Goal: Use online tool/utility: Utilize a website feature to perform a specific function

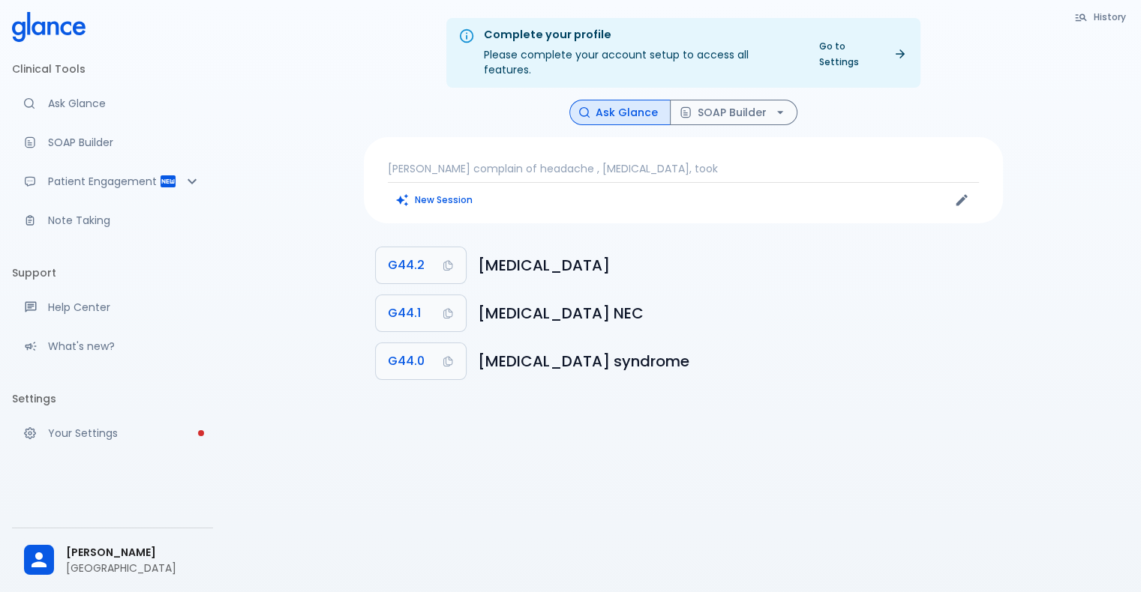
click at [473, 162] on div "[PERSON_NAME] complain of headache , [MEDICAL_DATA], took New Session" at bounding box center [683, 180] width 639 height 86
click at [438, 189] on button "New Session" at bounding box center [435, 200] width 94 height 22
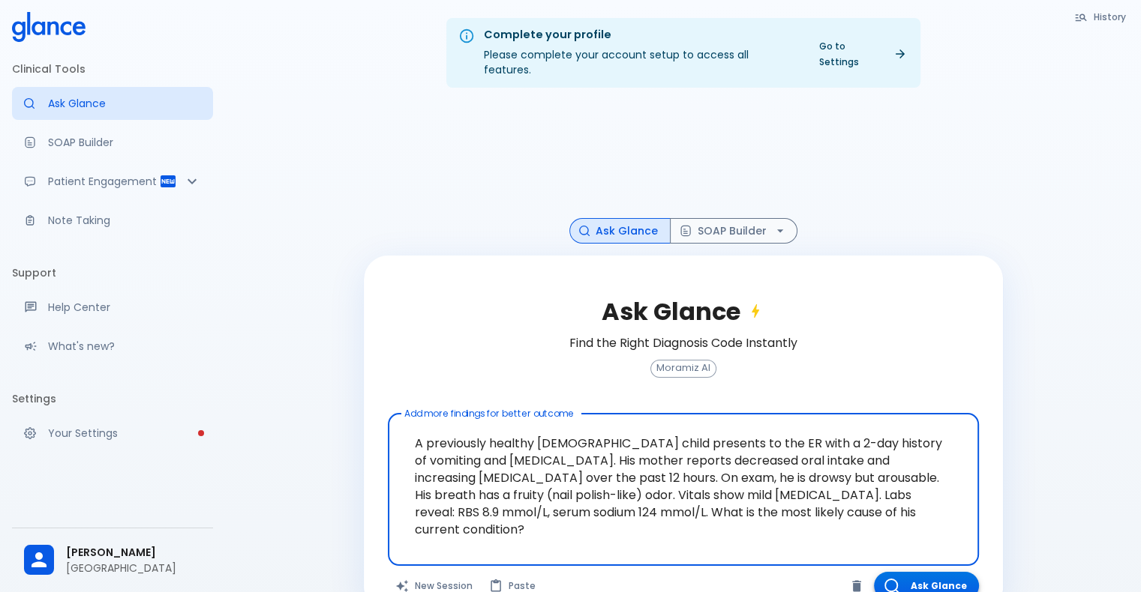
type textarea "A previously healthy [DEMOGRAPHIC_DATA] child presents to the ER with a 2-day h…"
click at [909, 572] on button "Ask Glance" at bounding box center [926, 586] width 105 height 28
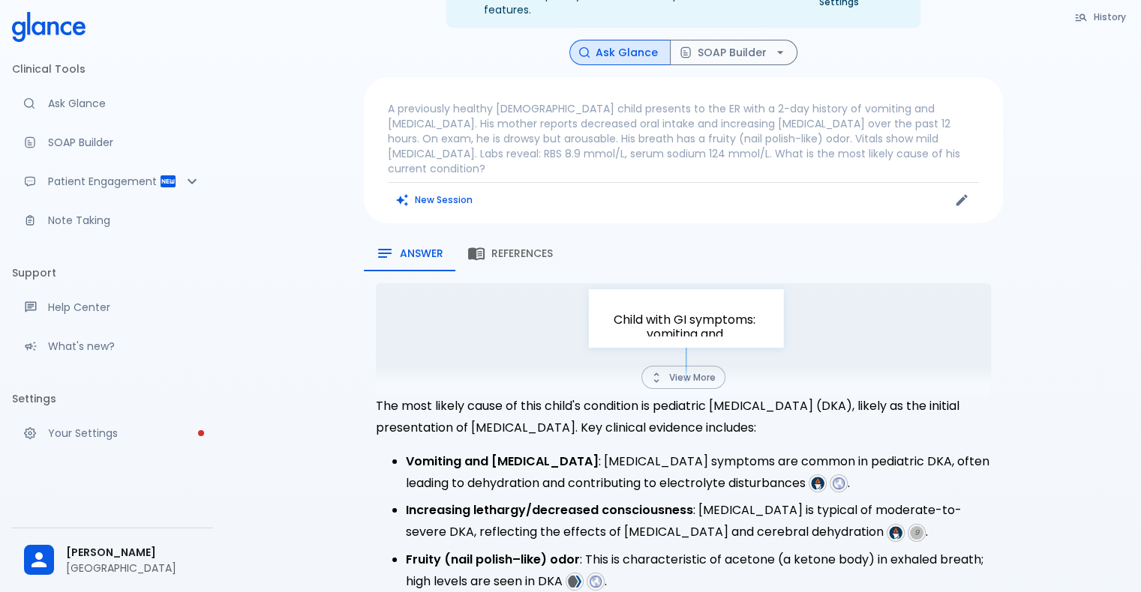
scroll to position [28, 0]
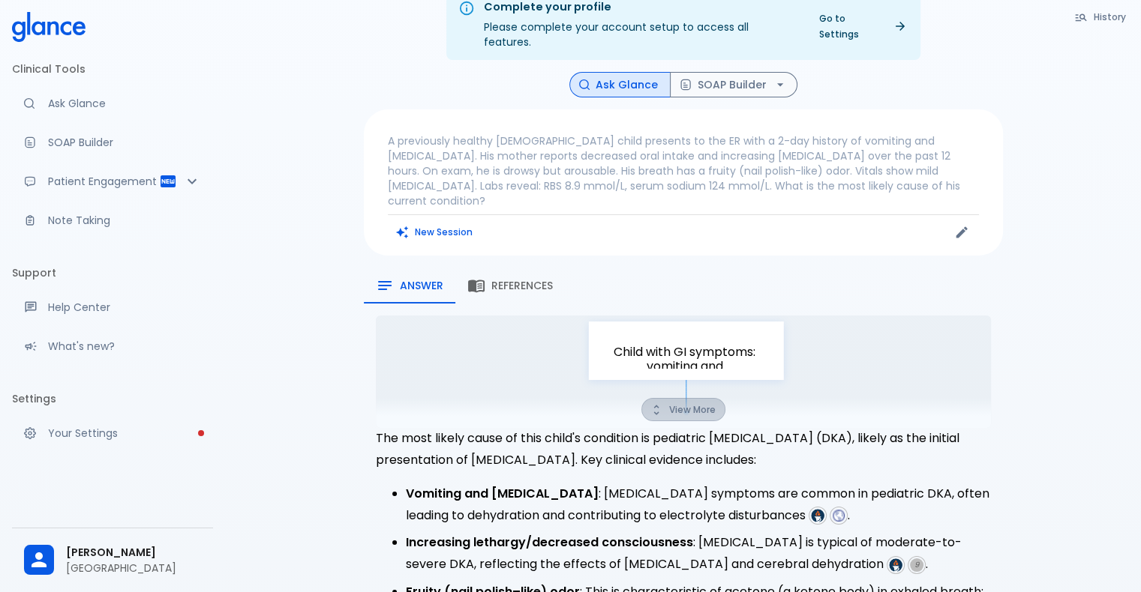
click at [656, 403] on icon "button" at bounding box center [655, 409] width 13 height 13
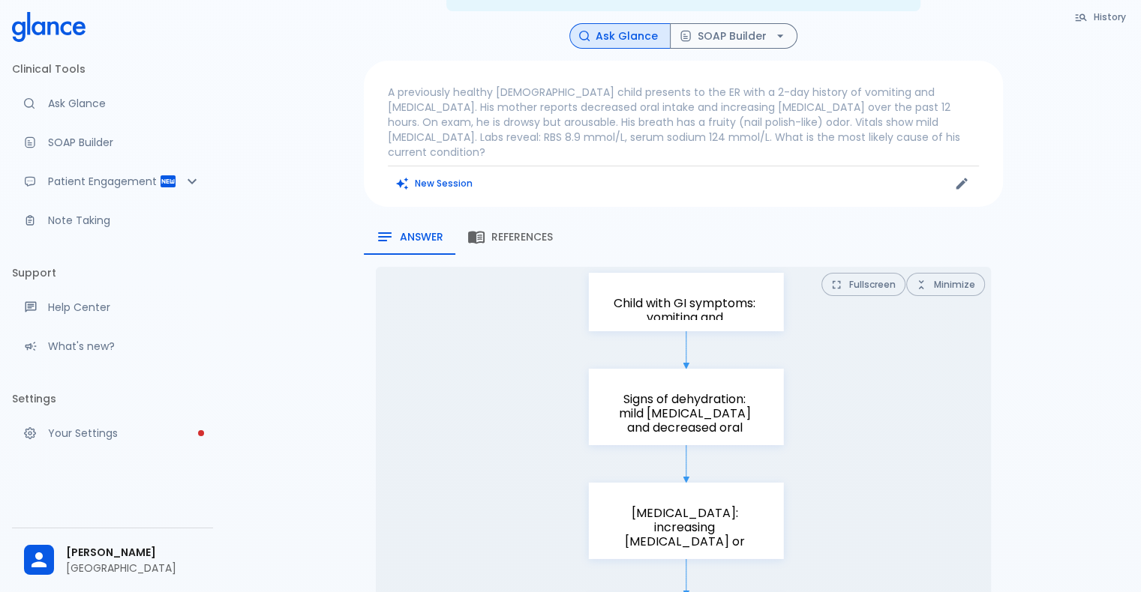
scroll to position [0, 0]
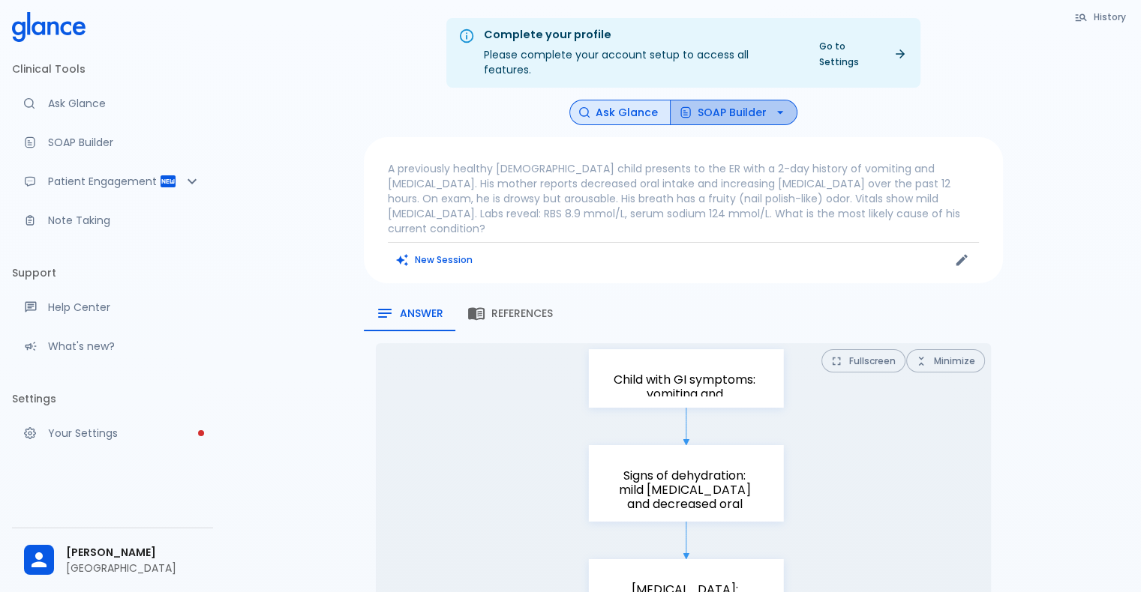
click at [748, 100] on button "SOAP Builder" at bounding box center [733, 113] width 127 height 26
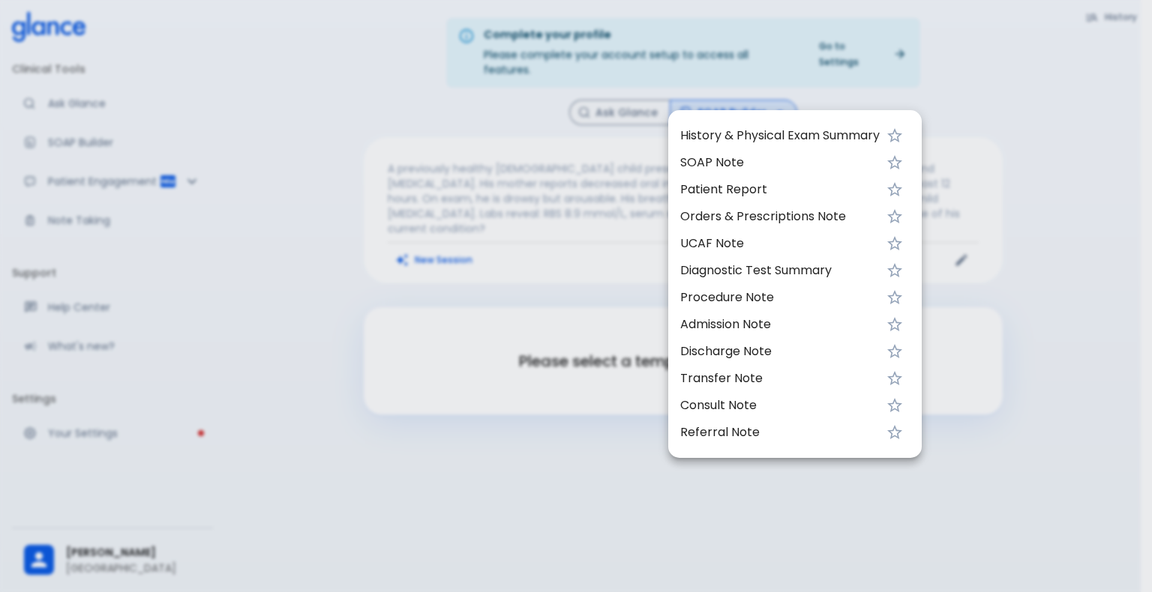
click at [618, 121] on div at bounding box center [576, 296] width 1152 height 592
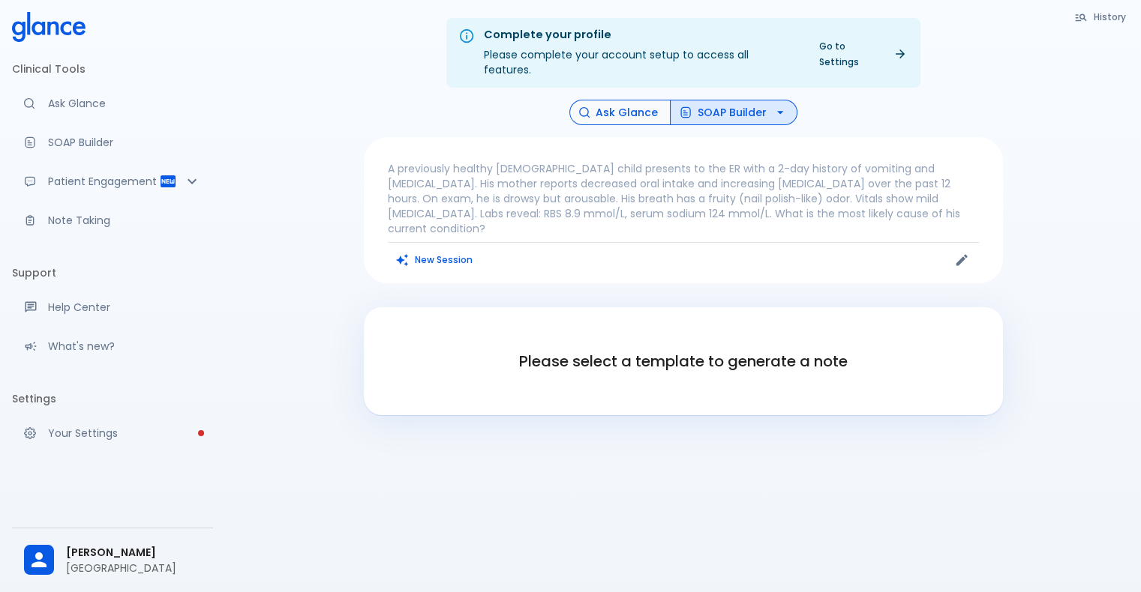
click at [635, 100] on button "Ask Glance" at bounding box center [619, 113] width 101 height 26
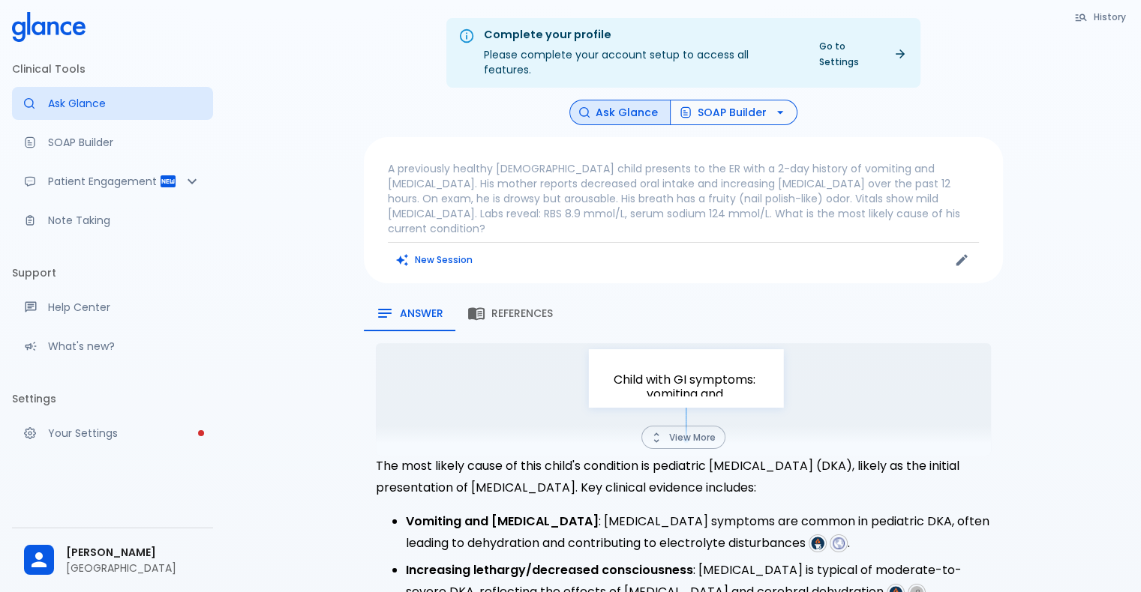
click at [762, 100] on button "SOAP Builder" at bounding box center [733, 113] width 127 height 26
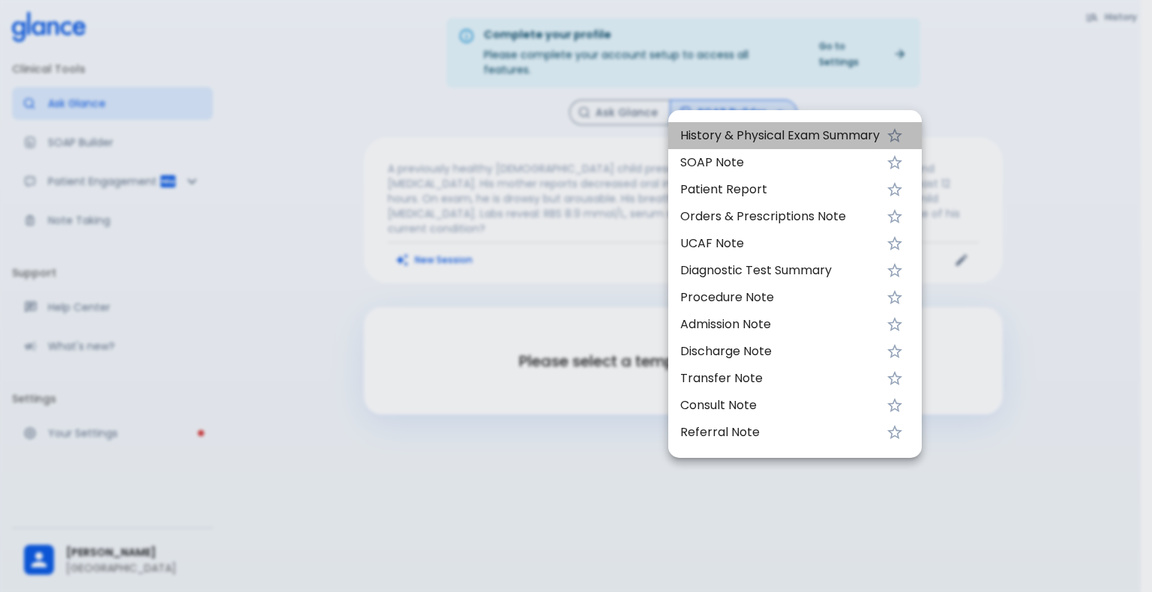
click at [738, 132] on span "History & Physical Exam Summary" at bounding box center [779, 136] width 199 height 18
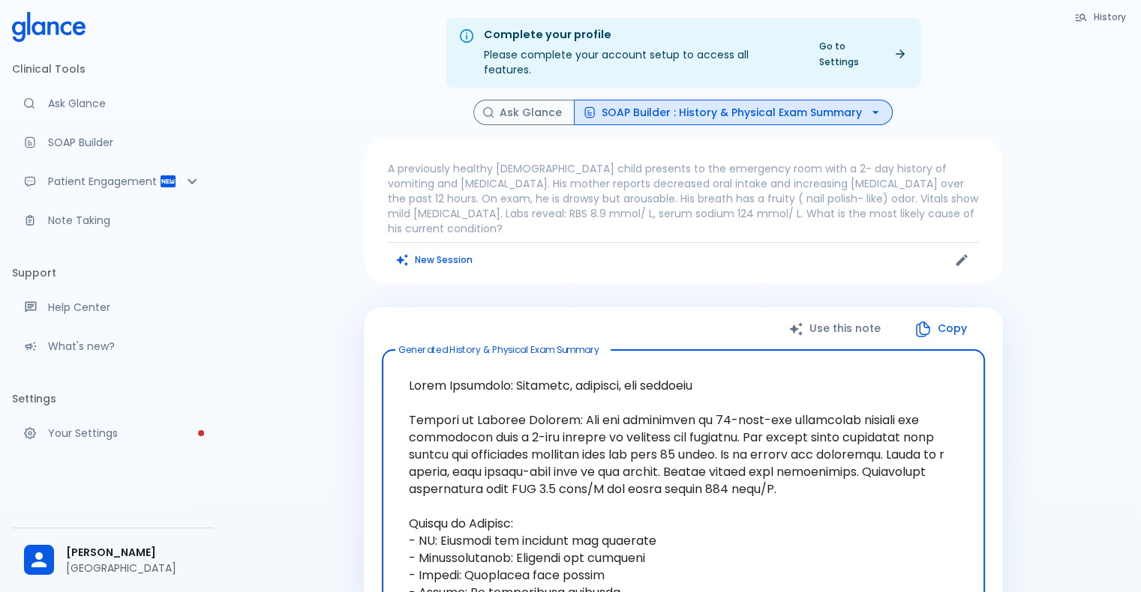
click at [785, 102] on button "SOAP Builder : History & Physical Exam Summary" at bounding box center [733, 113] width 319 height 26
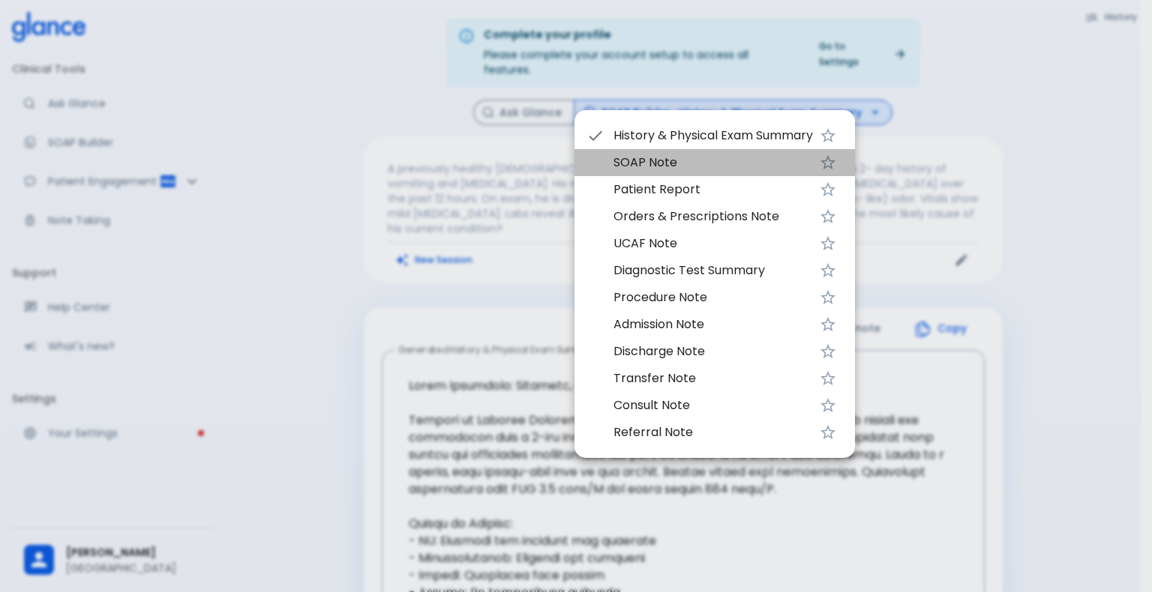
click at [660, 171] on span "SOAP Note" at bounding box center [712, 163] width 199 height 18
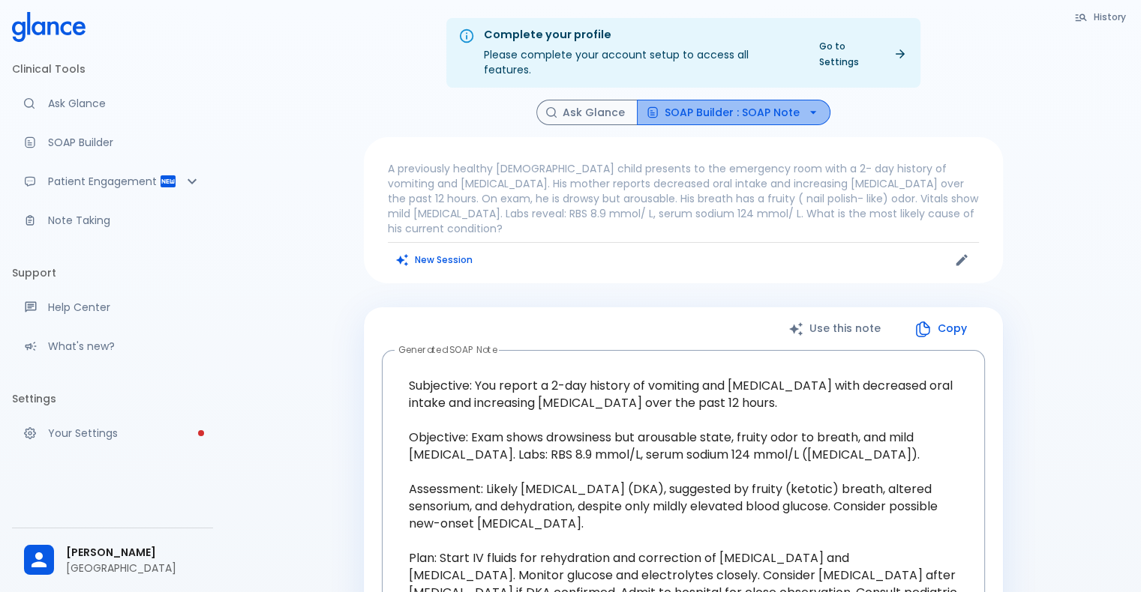
click at [794, 105] on button "SOAP Builder : SOAP Note" at bounding box center [733, 113] width 193 height 26
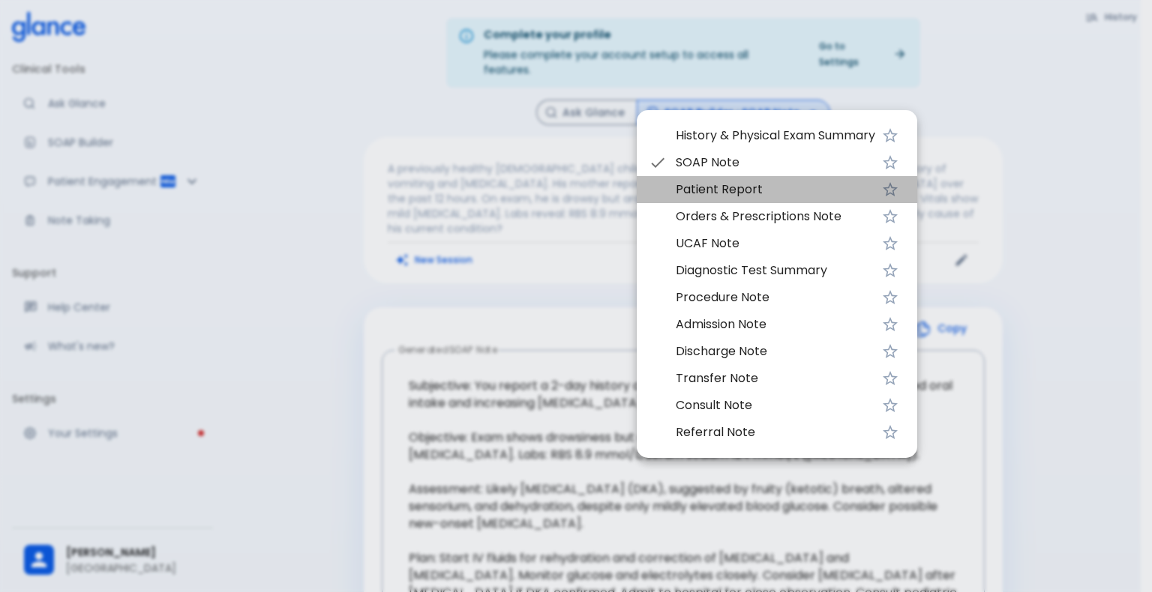
click at [720, 196] on span "Patient Report" at bounding box center [775, 190] width 199 height 18
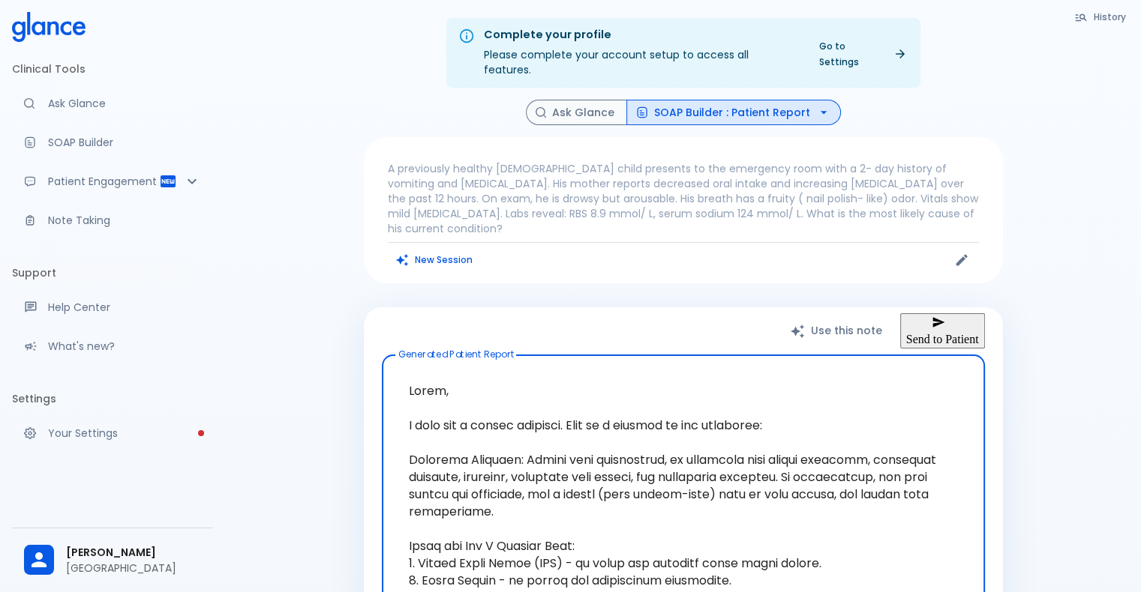
click at [756, 102] on button "SOAP Builder : Patient Report" at bounding box center [733, 113] width 214 height 26
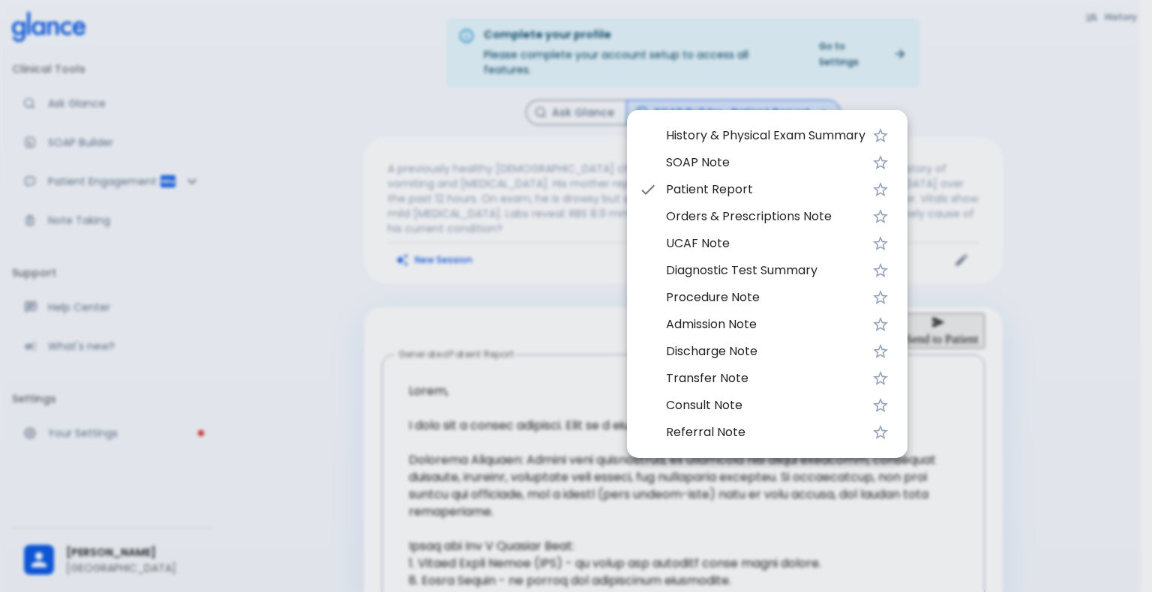
click at [699, 223] on span "Orders & Prescriptions Note" at bounding box center [765, 217] width 199 height 18
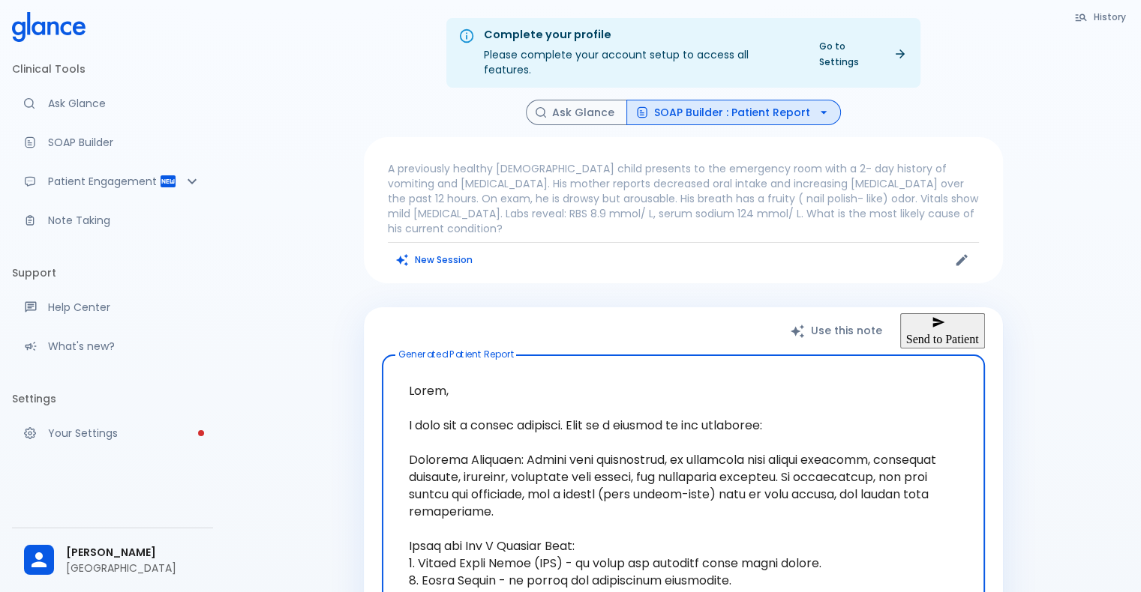
click at [795, 107] on button "SOAP Builder : Patient Report" at bounding box center [733, 113] width 214 height 26
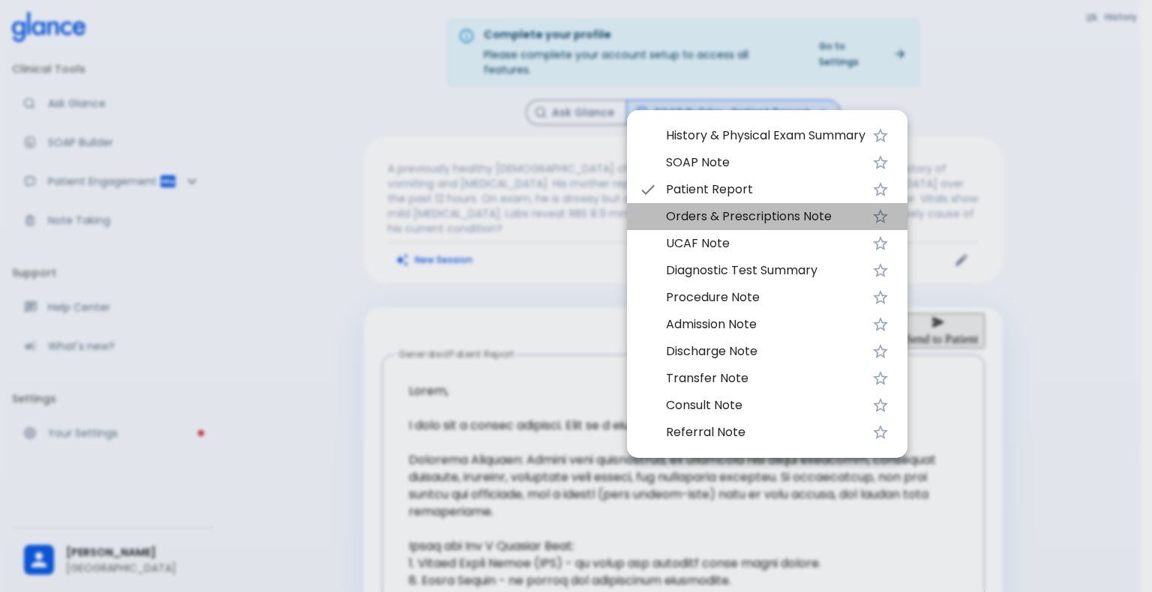
click at [741, 220] on span "Orders & Prescriptions Note" at bounding box center [765, 217] width 199 height 18
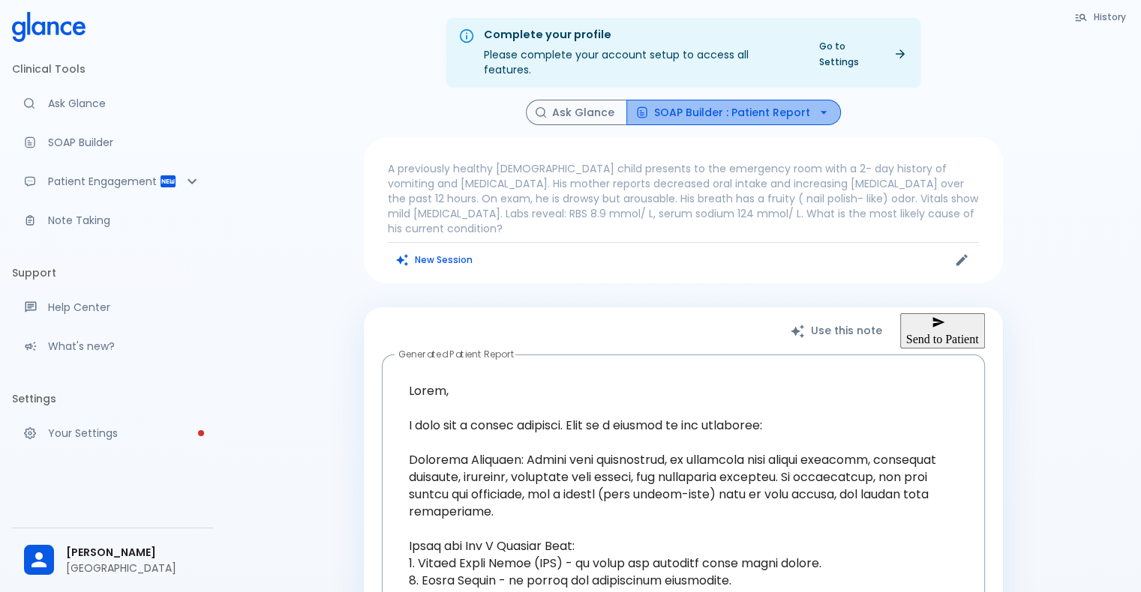
click at [745, 100] on button "SOAP Builder : Patient Report" at bounding box center [733, 113] width 214 height 26
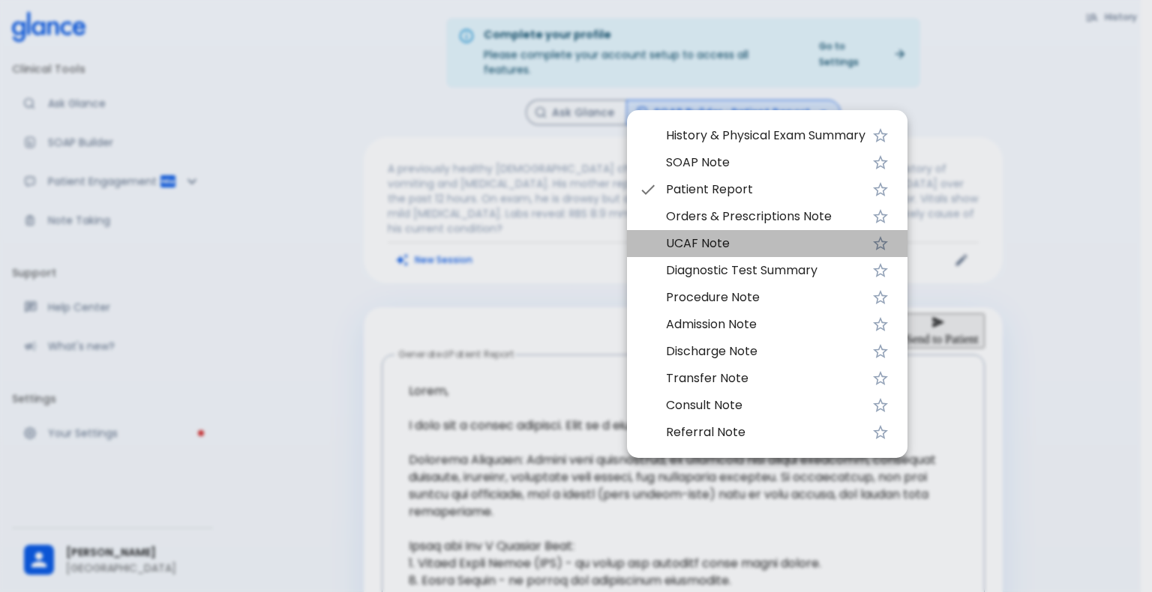
click at [714, 244] on span "UCAF Note" at bounding box center [765, 244] width 199 height 18
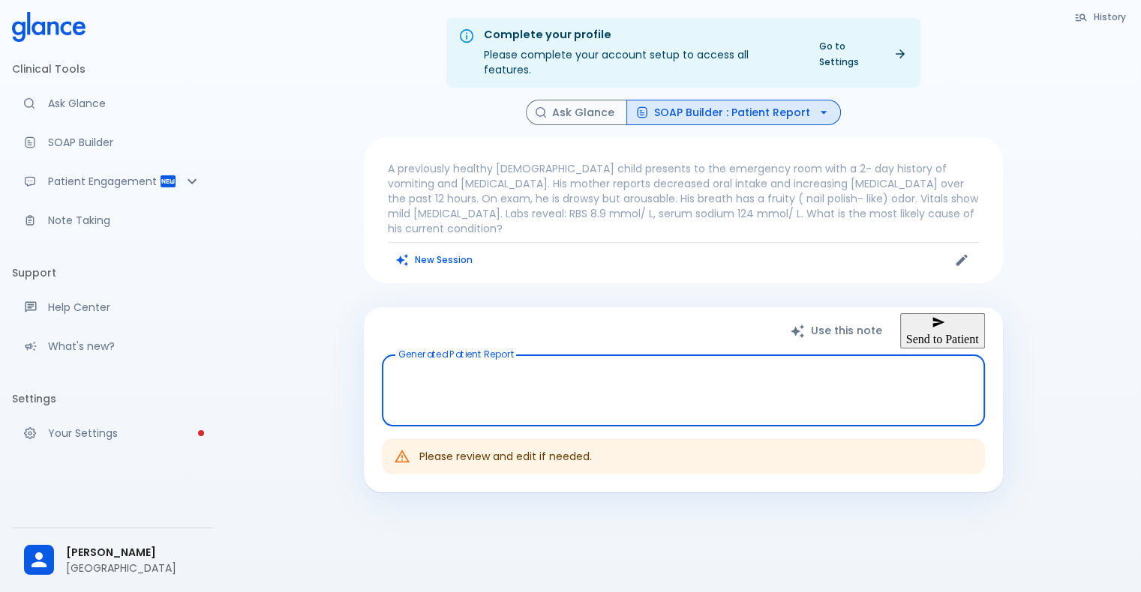
type textarea "Hello, I wish you a speedy recovery. This is a summary of the encounter: Clinic…"
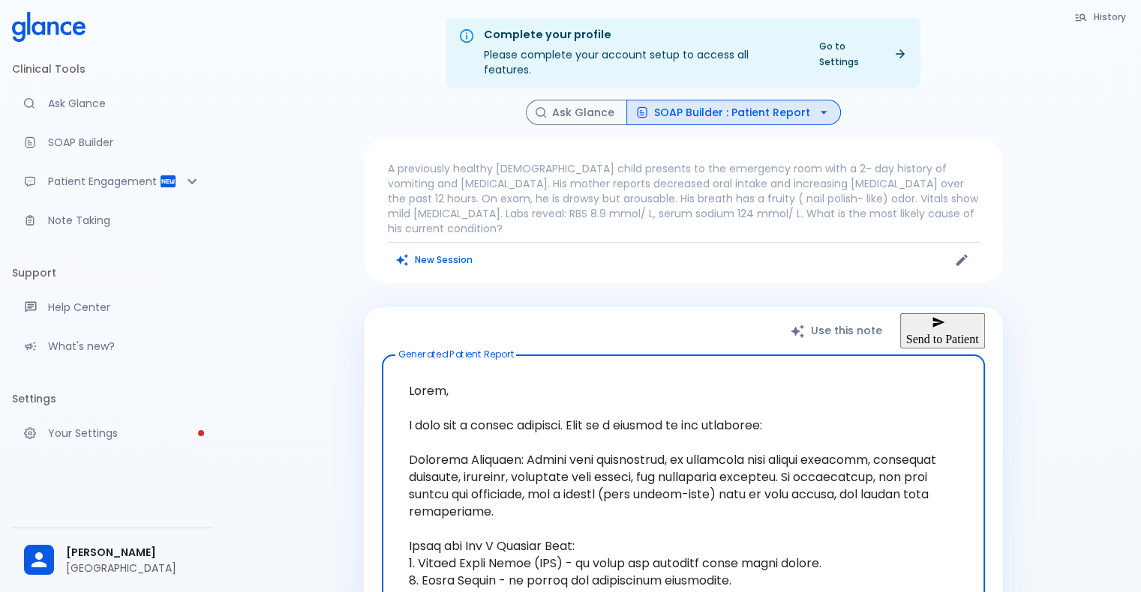
click at [134, 565] on p "[GEOGRAPHIC_DATA]" at bounding box center [133, 568] width 135 height 15
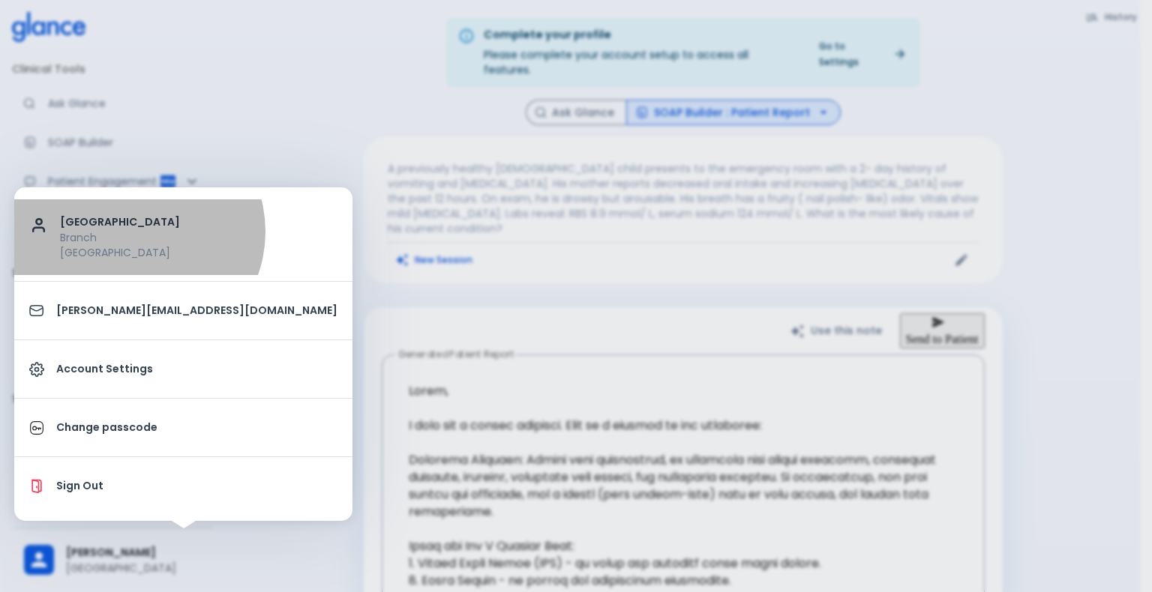
click at [136, 232] on p "Branch" at bounding box center [198, 237] width 277 height 15
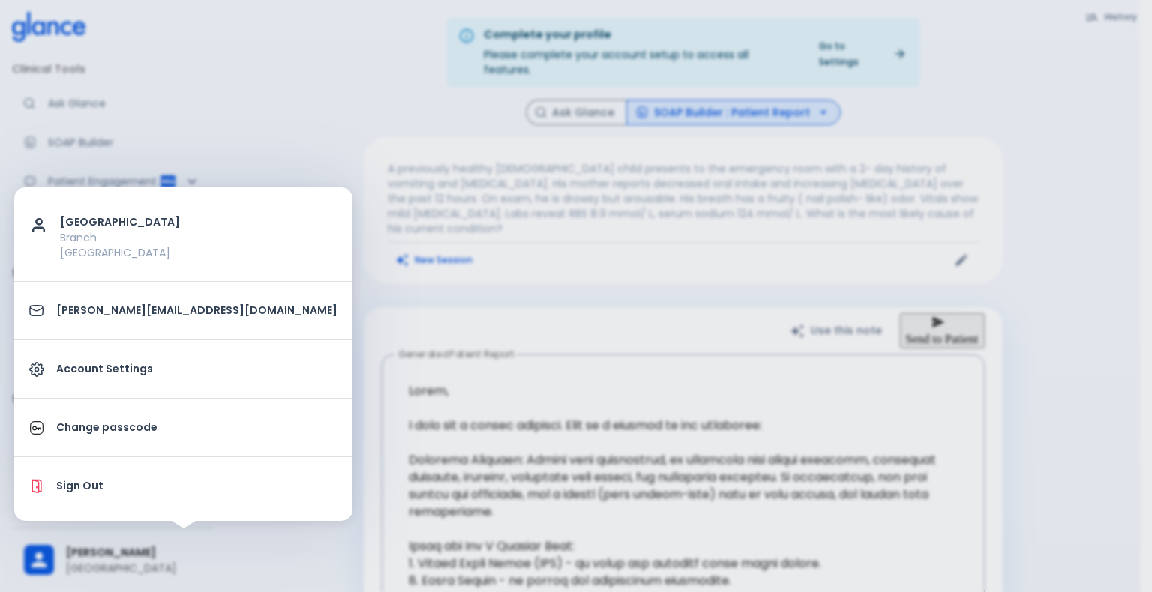
click at [108, 316] on p "[PERSON_NAME][EMAIL_ADDRESS][DOMAIN_NAME]" at bounding box center [196, 311] width 281 height 16
click at [118, 367] on p "Account Settings" at bounding box center [196, 369] width 281 height 16
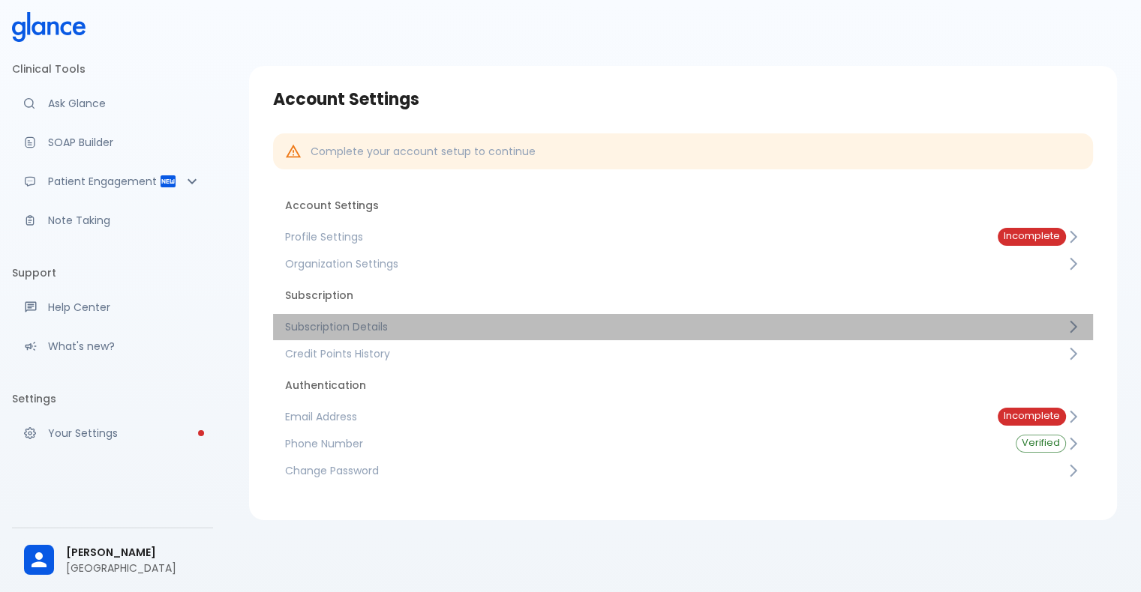
click at [318, 331] on span "Subscription Details" at bounding box center [675, 326] width 781 height 15
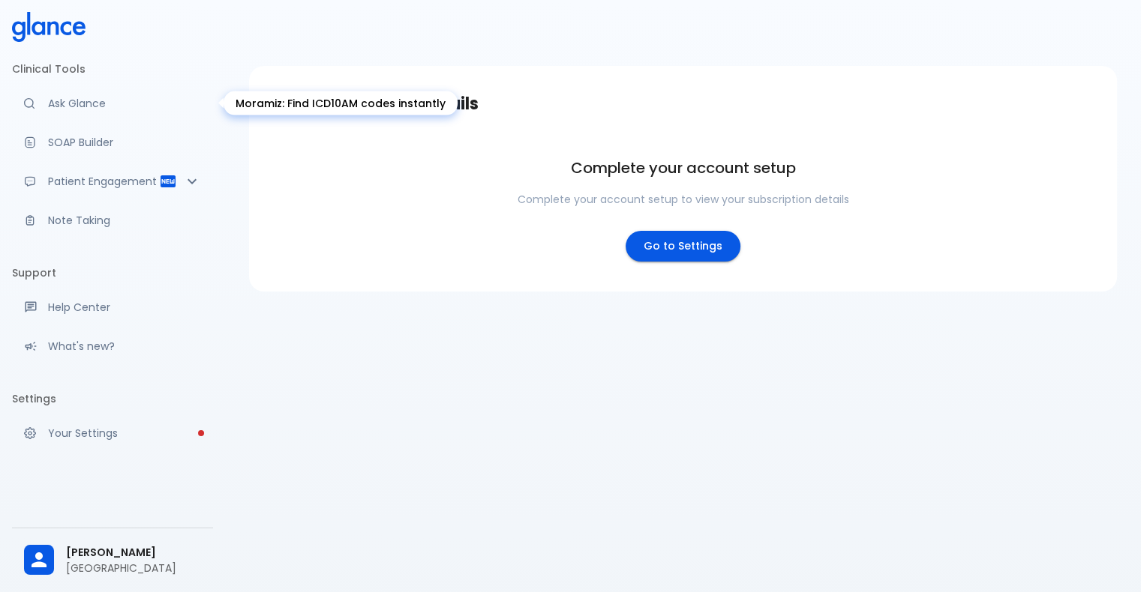
click at [93, 97] on p "Ask Glance" at bounding box center [124, 103] width 153 height 15
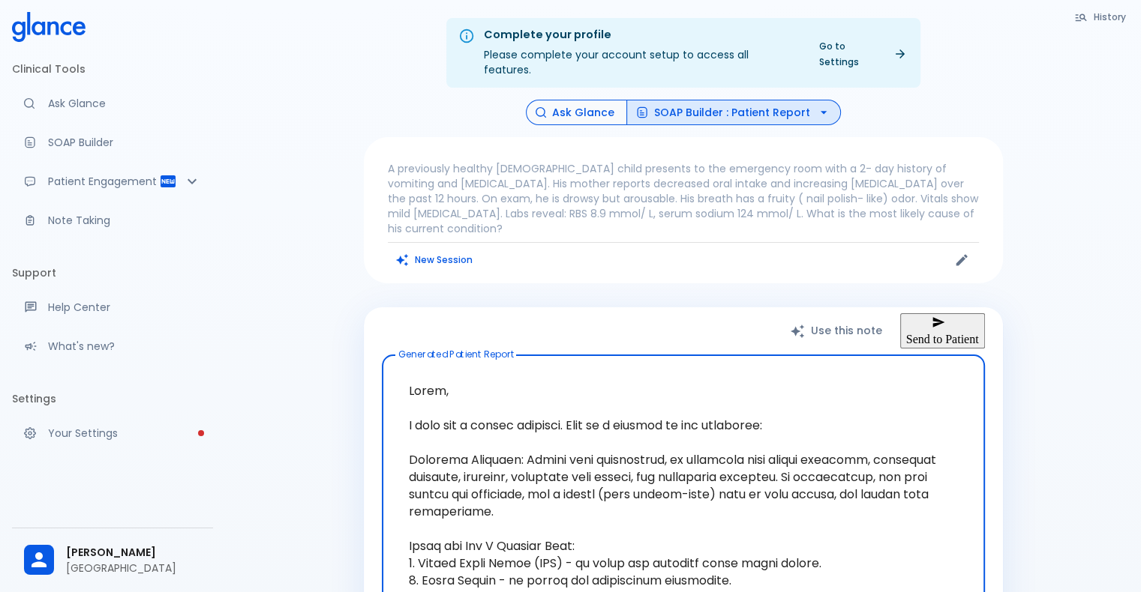
click at [563, 100] on button "Ask Glance" at bounding box center [576, 113] width 101 height 26
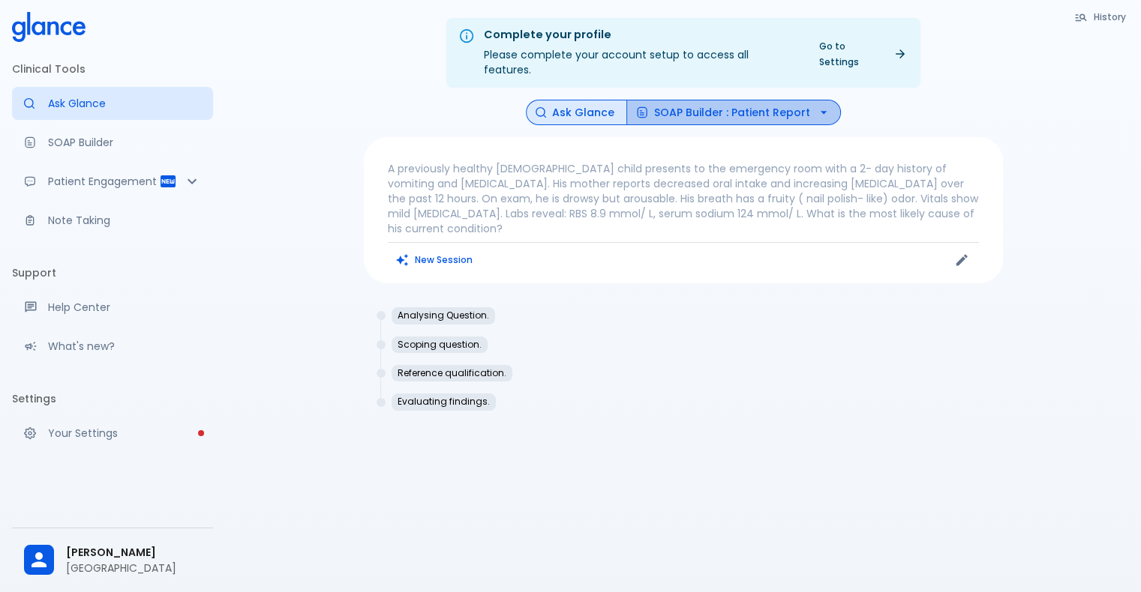
click at [743, 103] on button "SOAP Builder : Patient Report" at bounding box center [733, 113] width 214 height 26
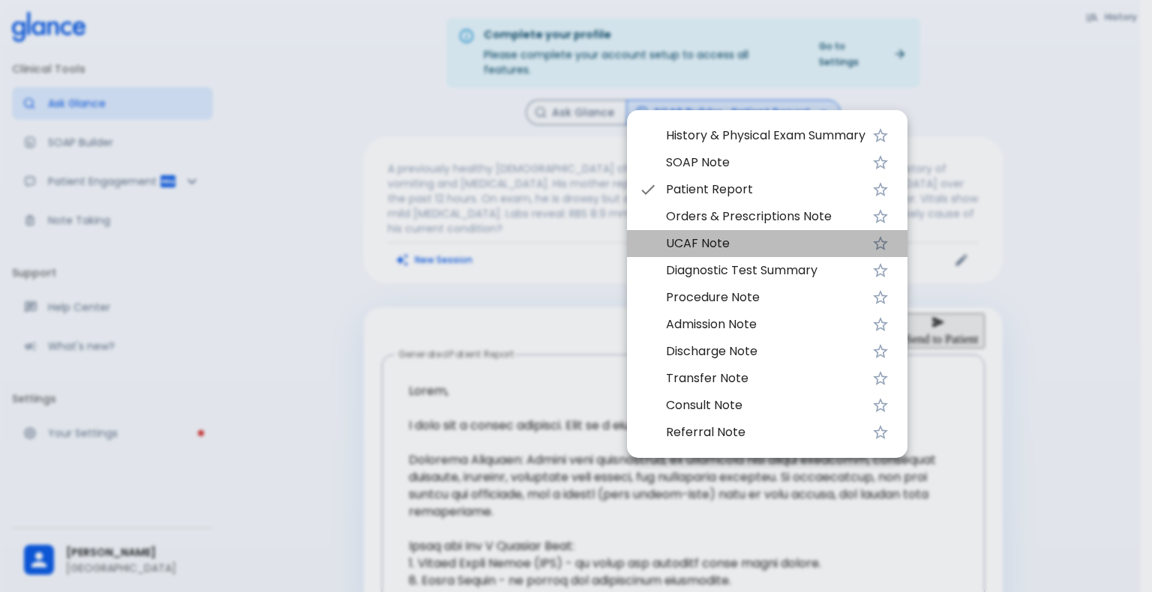
click at [723, 247] on span "UCAF Note" at bounding box center [765, 244] width 199 height 18
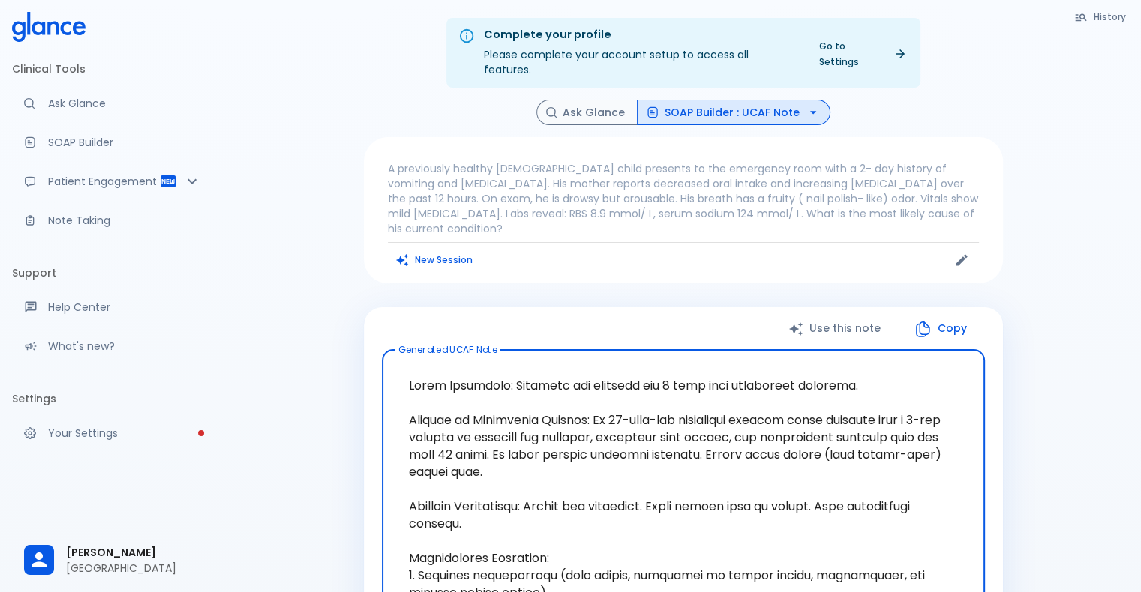
click at [760, 100] on button "SOAP Builder : UCAF Note" at bounding box center [733, 113] width 193 height 26
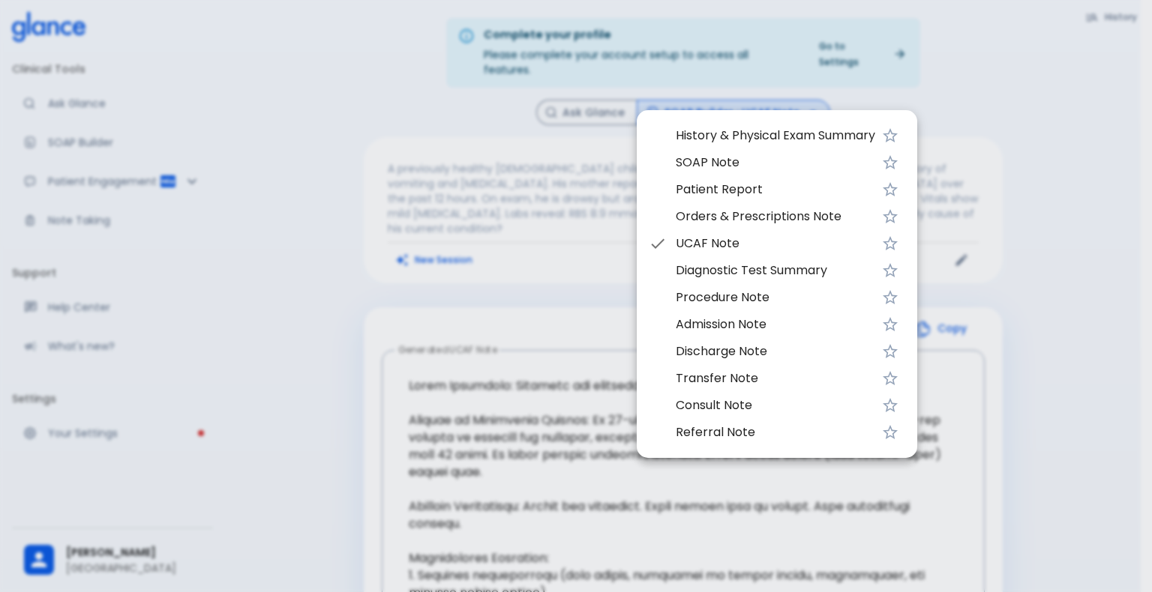
click at [737, 222] on span "Orders & Prescriptions Note" at bounding box center [775, 217] width 199 height 18
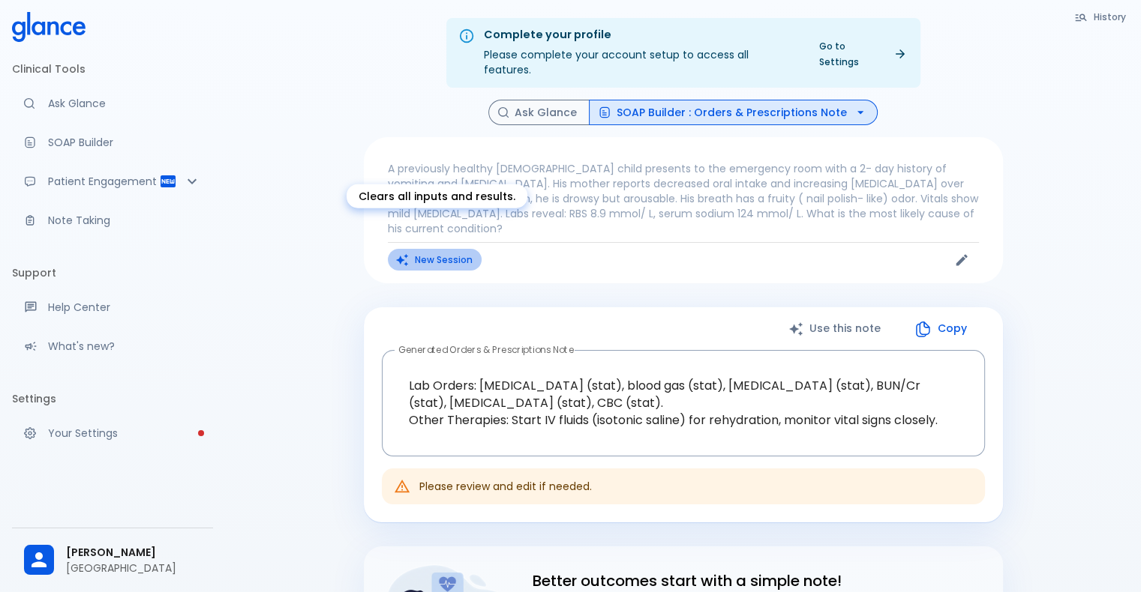
click at [441, 249] on button "New Session" at bounding box center [435, 260] width 94 height 22
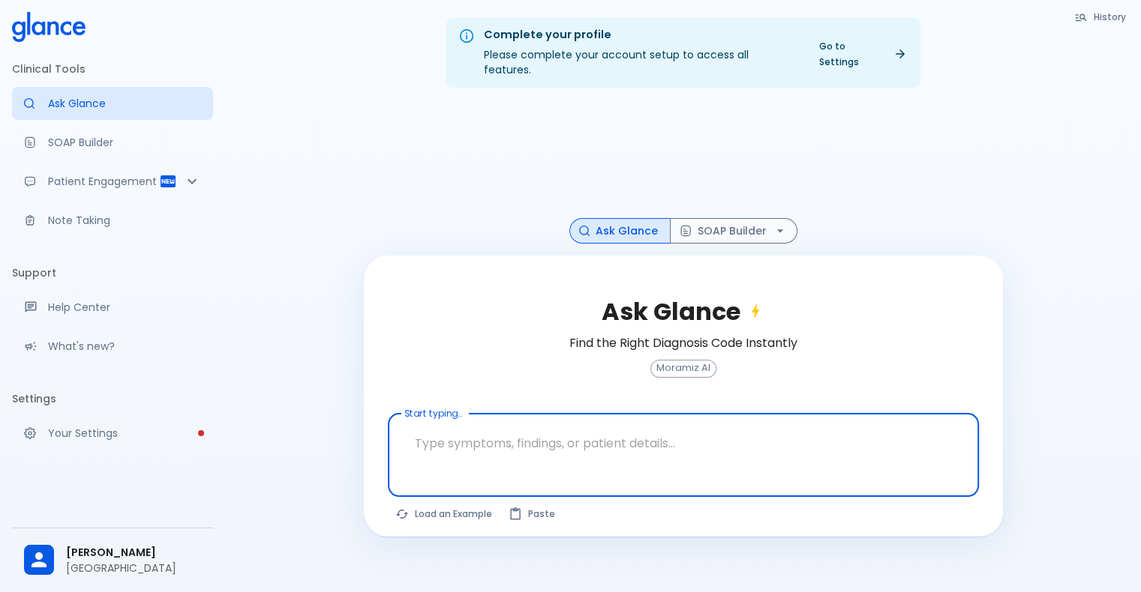
paste textarea "[DEMOGRAPHIC_DATA], Knee pain on examination [MEDICAL_DATA] otherwise systemic …"
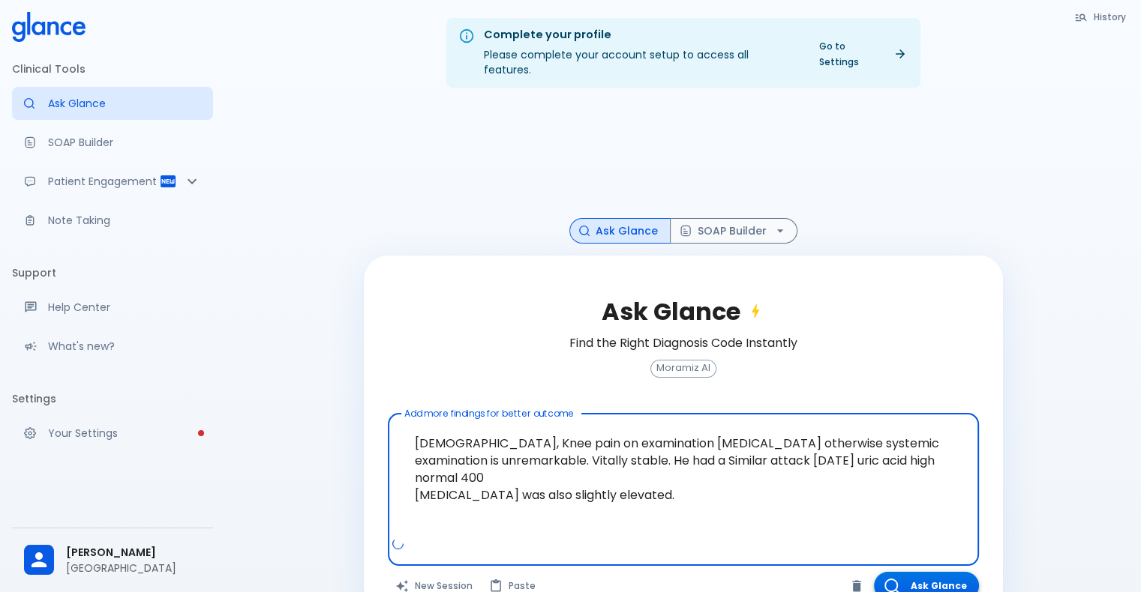
type textarea "[DEMOGRAPHIC_DATA], Knee pain on examination [MEDICAL_DATA] otherwise systemic …"
click at [913, 572] on button "Ask Glance" at bounding box center [926, 586] width 105 height 28
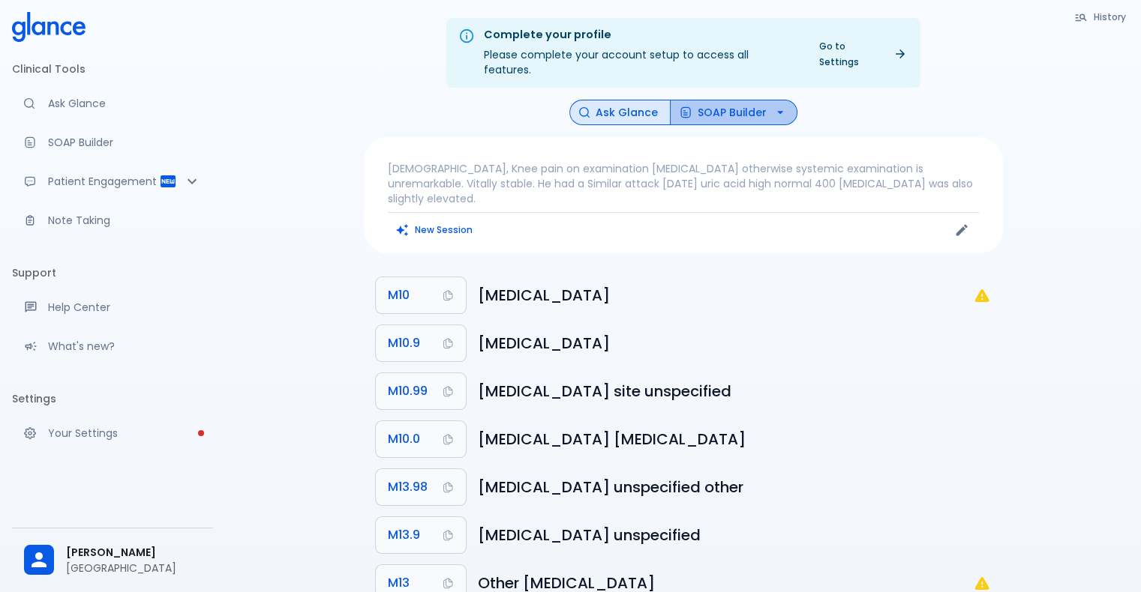
click at [754, 100] on button "SOAP Builder" at bounding box center [733, 113] width 127 height 26
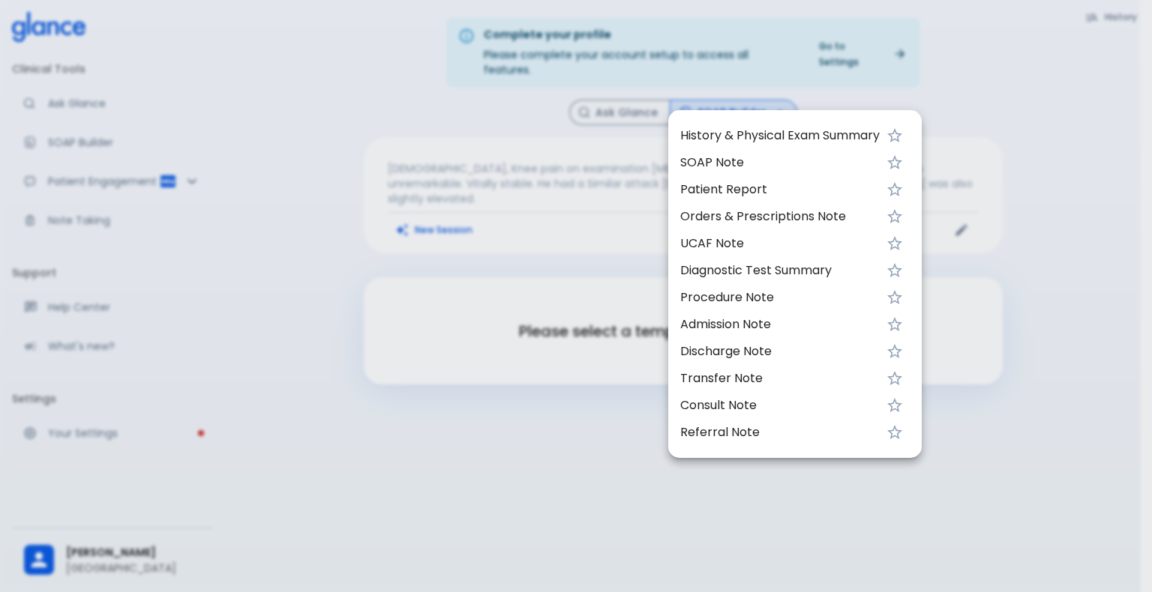
click at [758, 127] on span "History & Physical Exam Summary" at bounding box center [779, 136] width 199 height 18
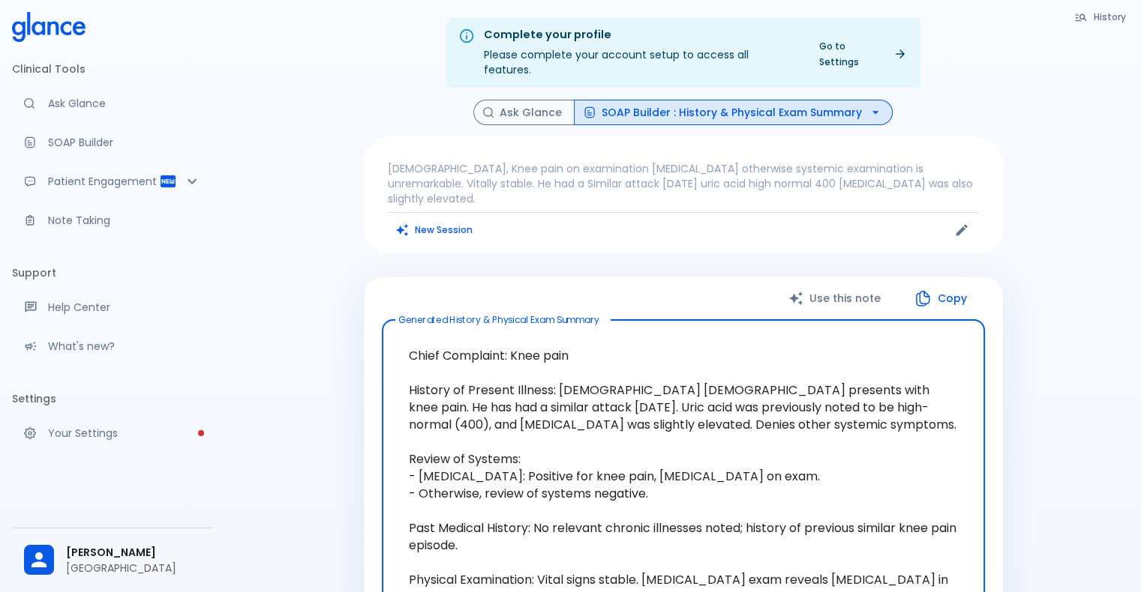
click at [789, 100] on button "SOAP Builder : History & Physical Exam Summary" at bounding box center [733, 113] width 319 height 26
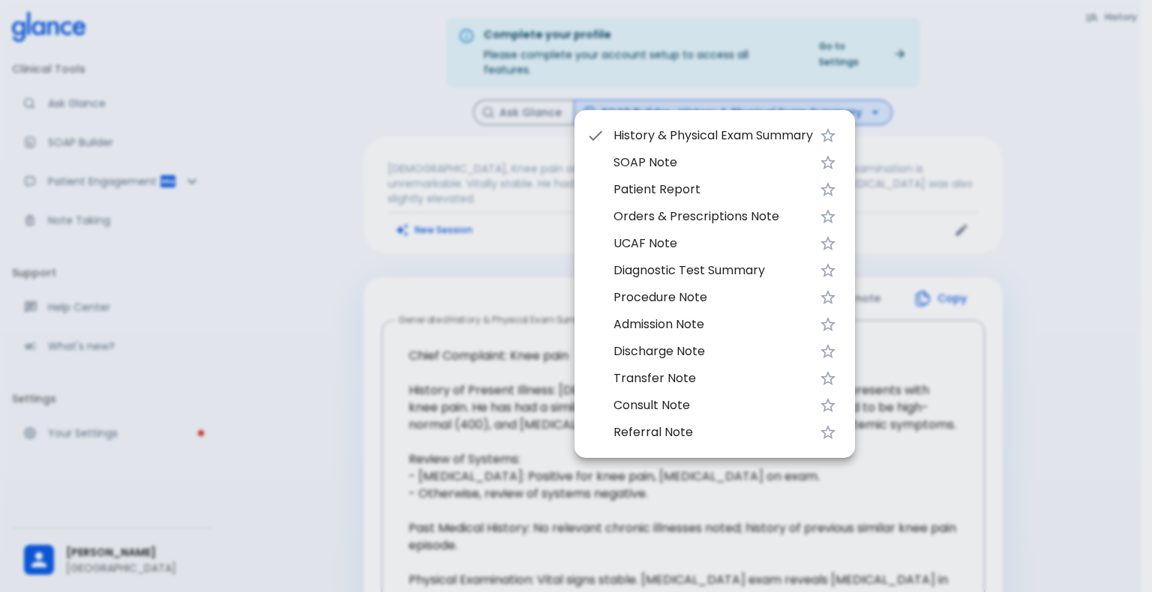
click at [662, 160] on span "SOAP Note" at bounding box center [712, 163] width 199 height 18
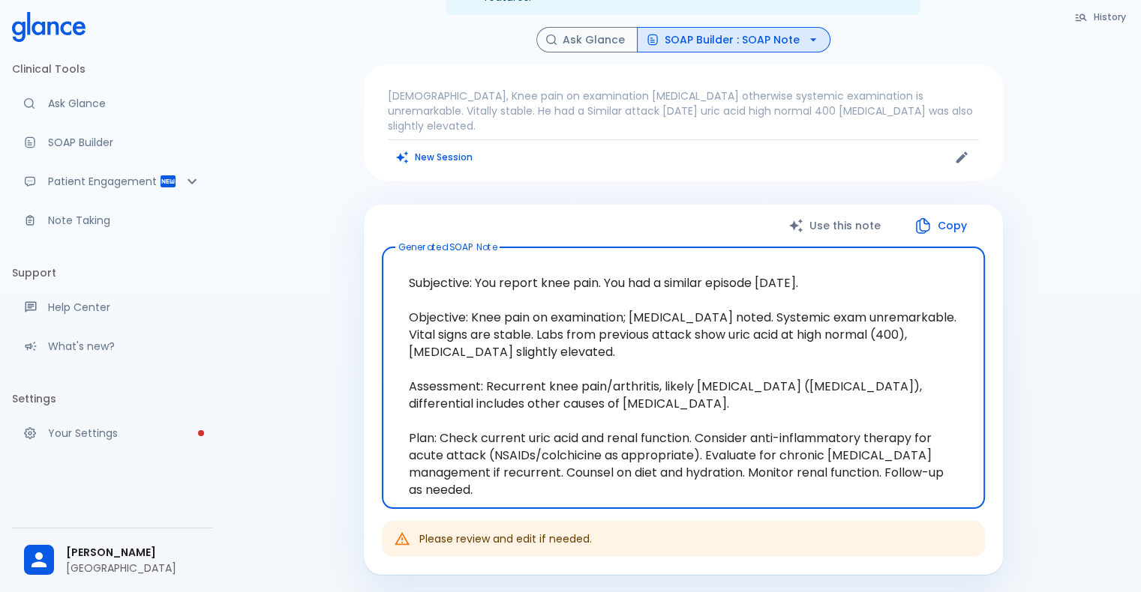
scroll to position [75, 0]
